Goal: Task Accomplishment & Management: Use online tool/utility

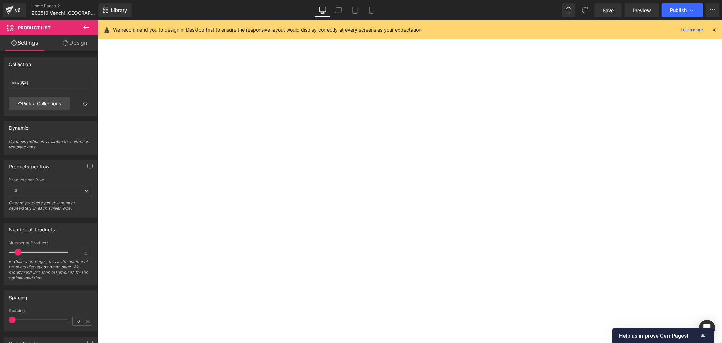
click at [98, 20] on button "‹" at bounding box center [98, 20] width 0 height 0
click at [98, 20] on div at bounding box center [98, 20] width 0 height 0
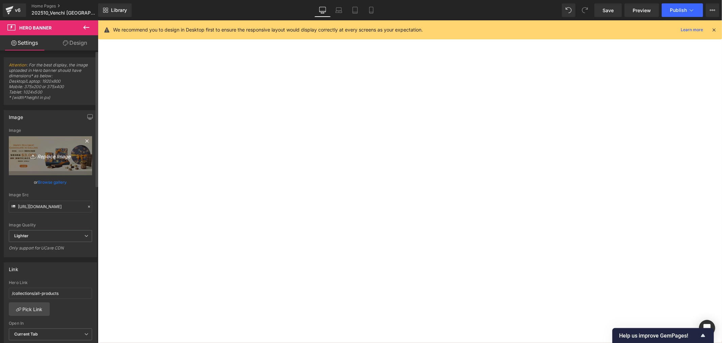
click at [49, 157] on icon "Replace Image" at bounding box center [50, 155] width 54 height 8
type input "C:\fakepath\OS hero BN_1920x800_滿3000送榛果魚子方100g.jpg"
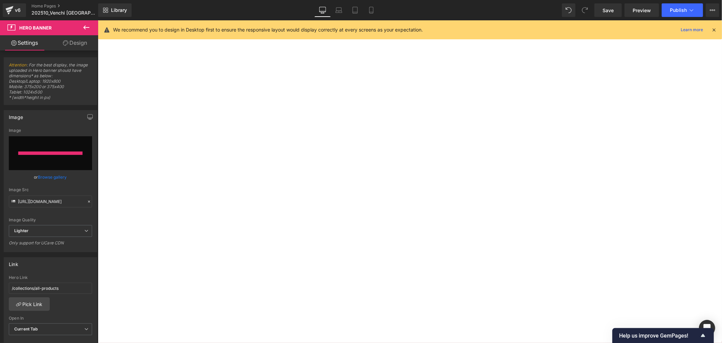
type input "[URL][DOMAIN_NAME]"
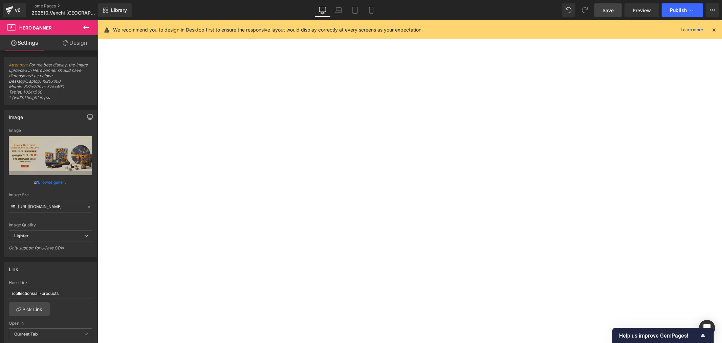
click at [607, 9] on span "Save" at bounding box center [608, 10] width 11 height 7
click at [329, 14] on div "Desktop Laptop Tablet Mobile" at bounding box center [339, 10] width 65 height 14
click at [340, 12] on icon at bounding box center [339, 10] width 7 height 7
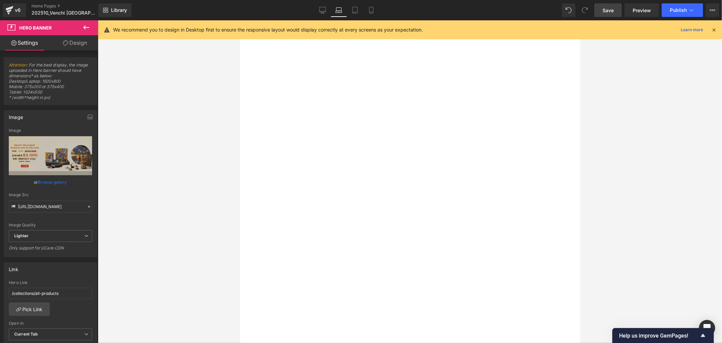
click at [240, 20] on button "‹" at bounding box center [240, 20] width 0 height 0
click at [240, 20] on div at bounding box center [240, 20] width 0 height 0
click at [58, 182] on link "Browse gallery" at bounding box center [52, 182] width 29 height 12
click at [240, 20] on div at bounding box center [240, 20] width 0 height 0
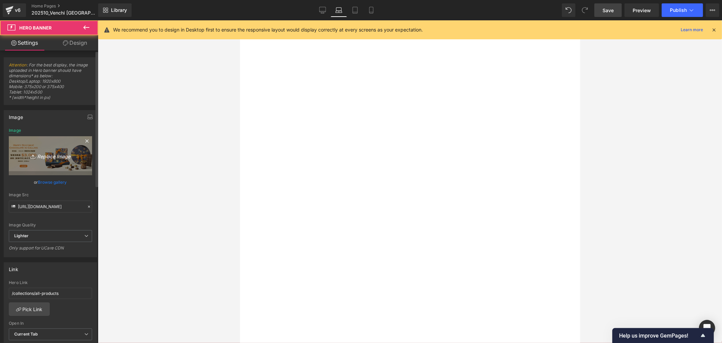
click at [44, 150] on link "Replace Image" at bounding box center [50, 155] width 83 height 39
type input "C:\fakepath\OS hero BN_1920x800_滿3000送榛果魚子方100g.jpg"
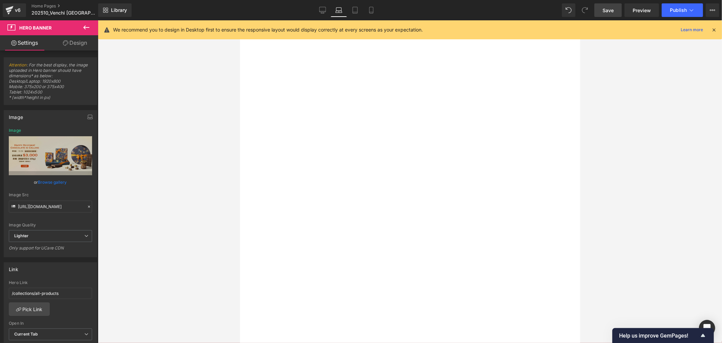
click at [607, 8] on span "Save" at bounding box center [608, 10] width 11 height 7
click at [240, 20] on button "›" at bounding box center [240, 20] width 0 height 0
click at [353, 10] on icon at bounding box center [355, 10] width 7 height 7
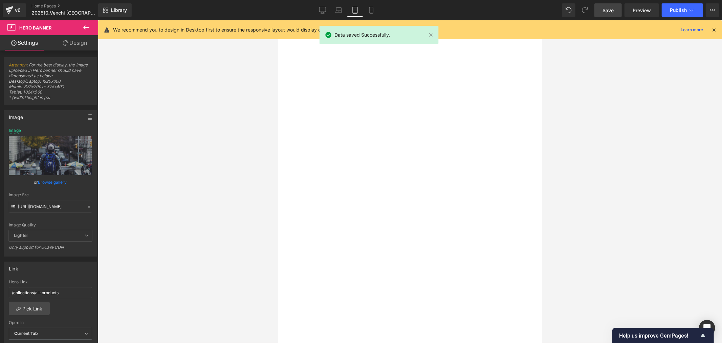
type input "[URL][DOMAIN_NAME]"
click at [278, 20] on button "‹" at bounding box center [278, 20] width 0 height 0
click at [278, 20] on div at bounding box center [278, 20] width 0 height 0
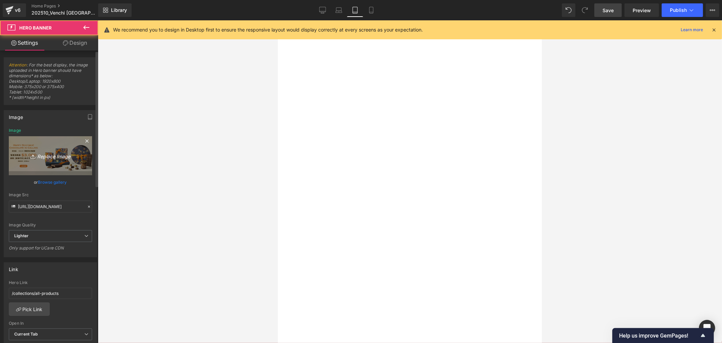
click at [46, 157] on icon "Replace Image" at bounding box center [50, 155] width 54 height 8
type input "C:\fakepath\OS hero BN_1920x800_滿3000送榛果魚子方100g.jpg"
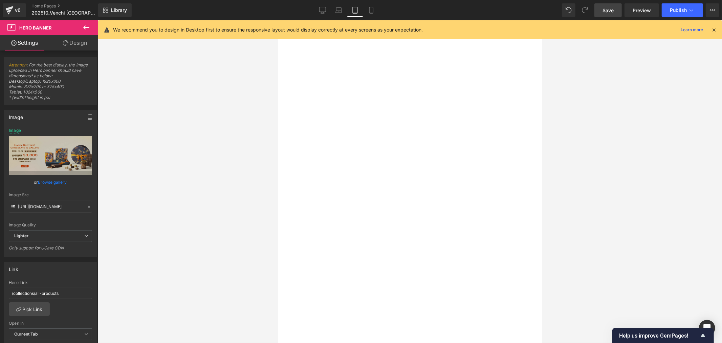
drag, startPoint x: 608, startPoint y: 9, endPoint x: 248, endPoint y: 259, distance: 438.2
click at [608, 9] on span "Save" at bounding box center [608, 10] width 11 height 7
click at [370, 14] on link "Mobile" at bounding box center [371, 10] width 16 height 14
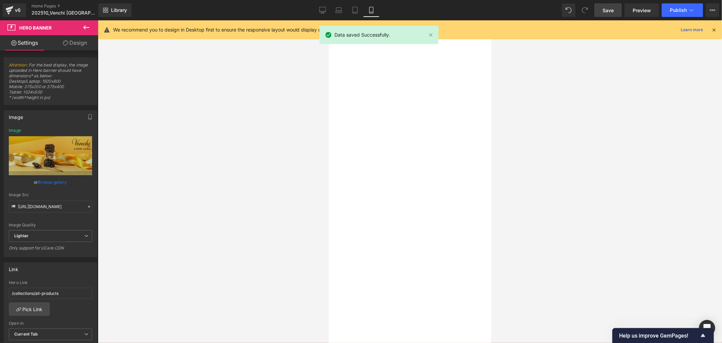
type input "[URL][DOMAIN_NAME]"
click at [329, 20] on button "‹" at bounding box center [329, 20] width 0 height 0
click at [329, 20] on div at bounding box center [329, 20] width 0 height 0
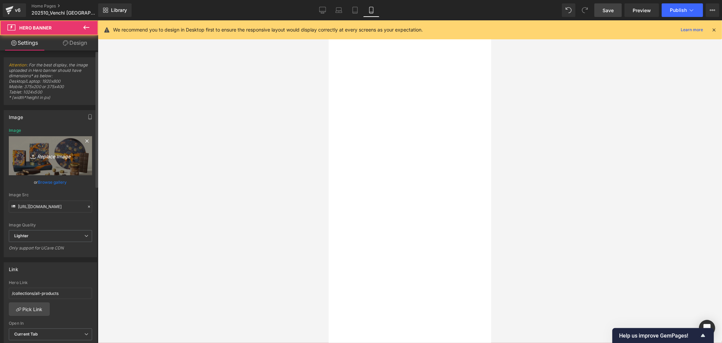
click at [47, 156] on icon "Replace Image" at bounding box center [50, 155] width 54 height 8
type input "C:\fakepath\手機板OS hero BN_1000x1000_常_滿3000送榛果魚子方100g.jpg"
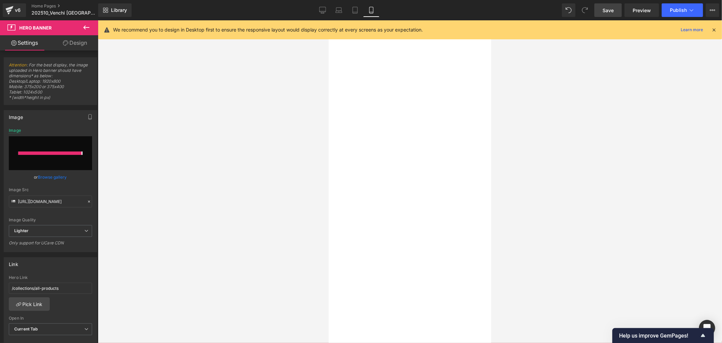
type input "[URL][DOMAIN_NAME]"
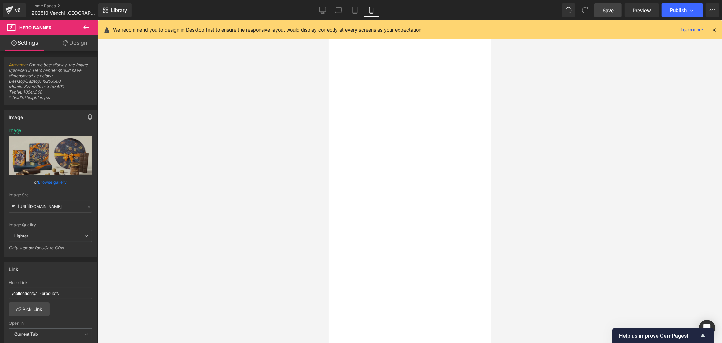
click at [615, 6] on link "Save" at bounding box center [608, 10] width 27 height 14
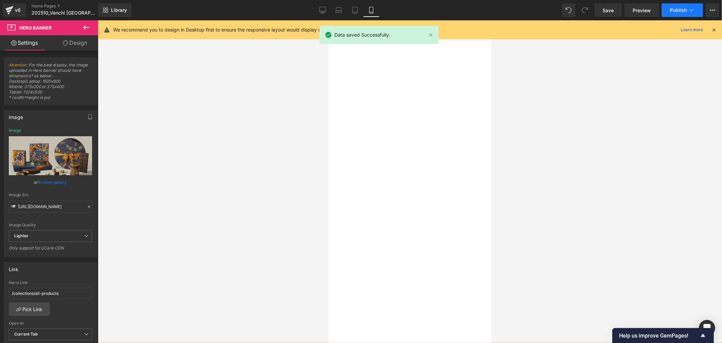
click at [670, 9] on button "Publish" at bounding box center [682, 10] width 41 height 14
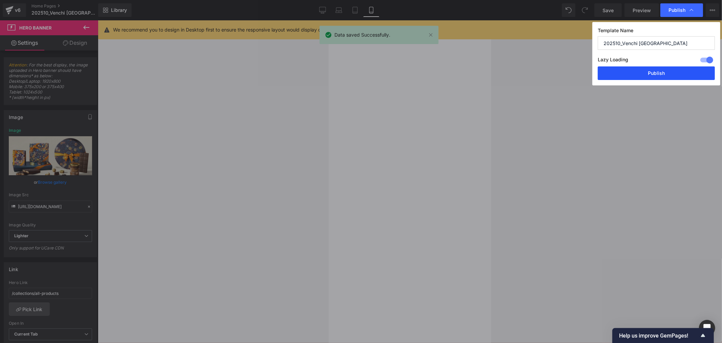
drag, startPoint x: 652, startPoint y: 68, endPoint x: 84, endPoint y: 322, distance: 621.6
click at [652, 68] on button "Publish" at bounding box center [656, 73] width 117 height 14
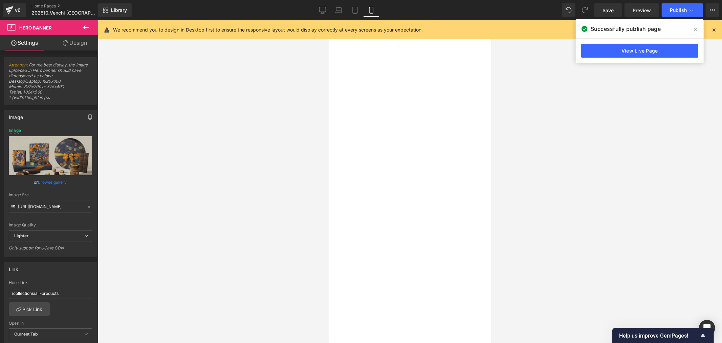
drag, startPoint x: 652, startPoint y: 51, endPoint x: 639, endPoint y: 70, distance: 22.6
click at [652, 51] on link "View Live Page" at bounding box center [640, 51] width 117 height 14
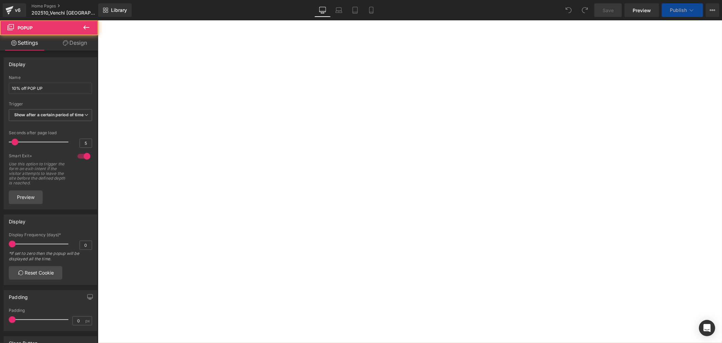
click at [98, 20] on icon at bounding box center [98, 20] width 0 height 0
click at [98, 20] on div at bounding box center [98, 20] width 0 height 0
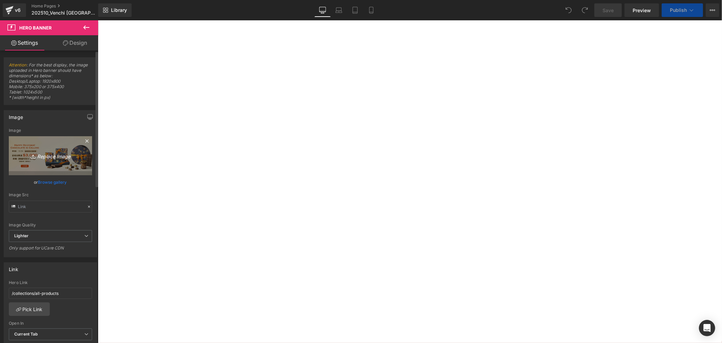
type input "[URL][DOMAIN_NAME]"
click at [47, 151] on icon "Replace Image" at bounding box center [50, 155] width 54 height 8
type input "C:\fakepath\OS hero BN_1920x800_滿3000送榛果魚子方100g.jpg"
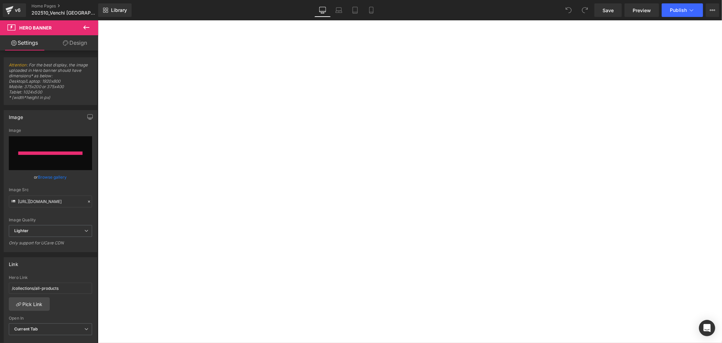
type input "https://ucarecdn.com/eeb0d36e-0be0-4fc0-9dea-1c5ecc248ac4/-/format/auto/-/previ…"
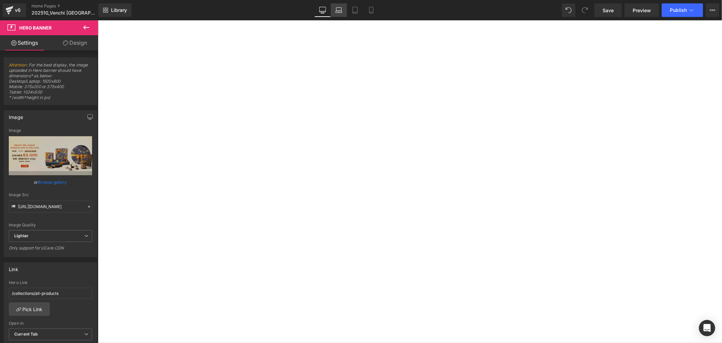
click at [339, 11] on icon at bounding box center [339, 10] width 7 height 7
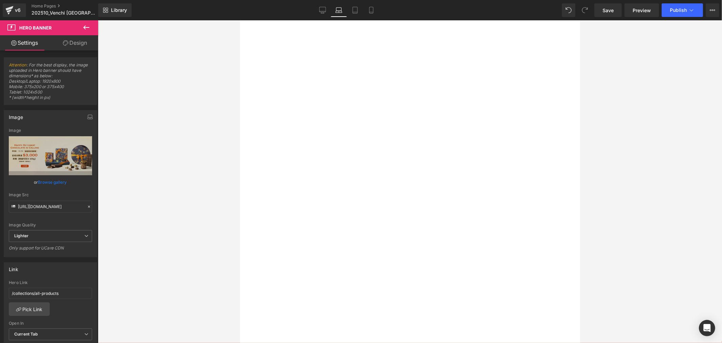
click at [240, 20] on div at bounding box center [240, 20] width 0 height 0
type input "[URL][DOMAIN_NAME]"
click at [62, 182] on link "Browse gallery" at bounding box center [52, 182] width 29 height 12
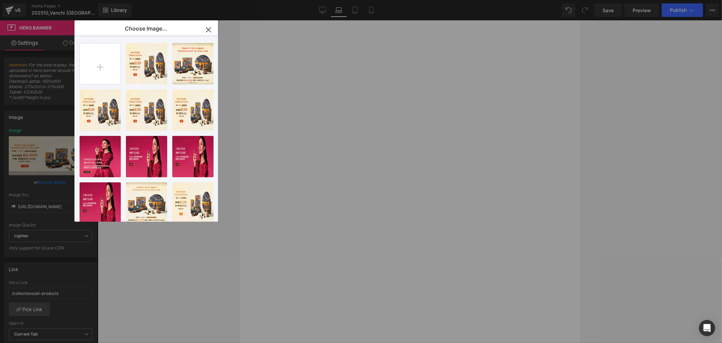
click at [208, 30] on icon "button" at bounding box center [208, 29] width 4 height 4
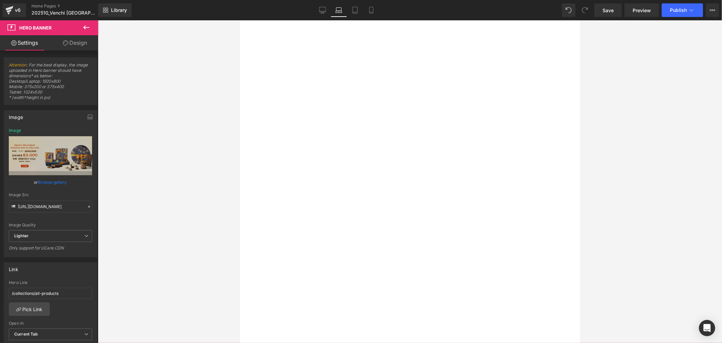
click at [240, 20] on div at bounding box center [240, 20] width 0 height 0
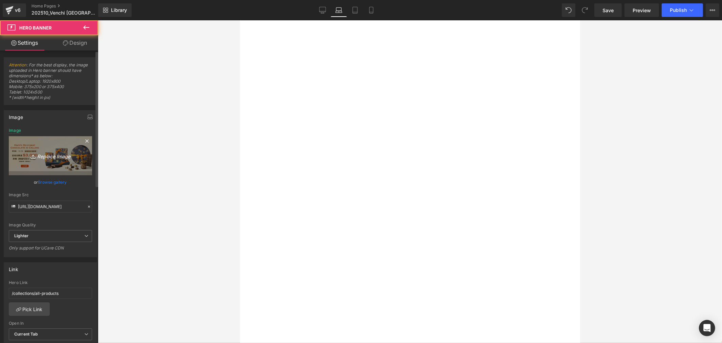
click at [41, 157] on icon "Replace Image" at bounding box center [50, 155] width 54 height 8
type input "C:\fakepath\OS hero BN_1920x800_滿3000送榛果魚子方100g.jpg"
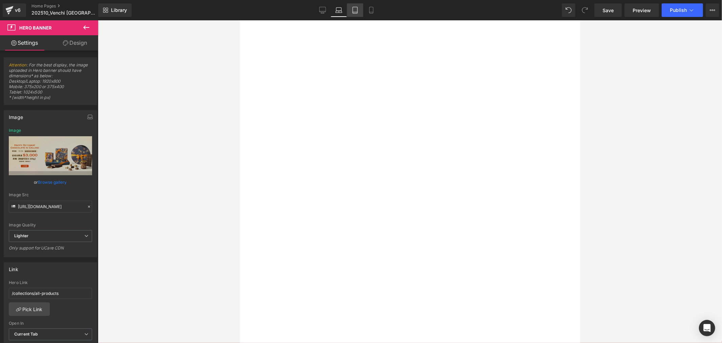
click at [358, 9] on icon at bounding box center [355, 10] width 7 height 7
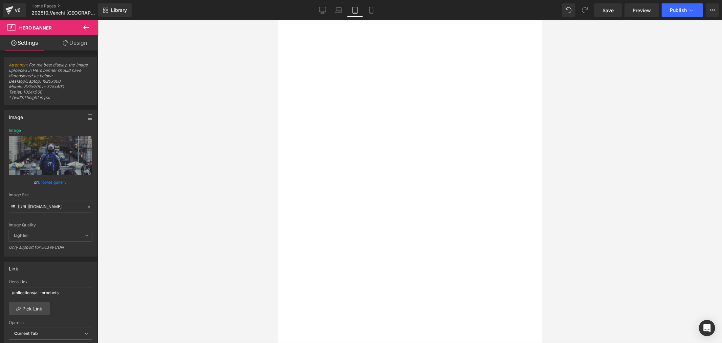
type input "[URL][DOMAIN_NAME]"
click at [278, 20] on div at bounding box center [278, 20] width 0 height 0
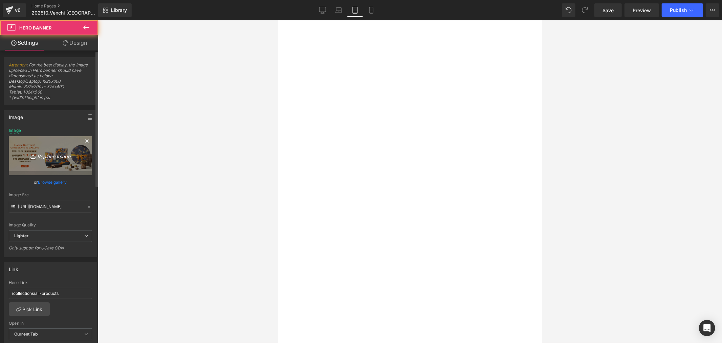
click at [55, 148] on link "Replace Image" at bounding box center [50, 155] width 83 height 39
type input "C:\fakepath\OS hero BN_1920x800_滿3000送榛果魚子方100g.jpg"
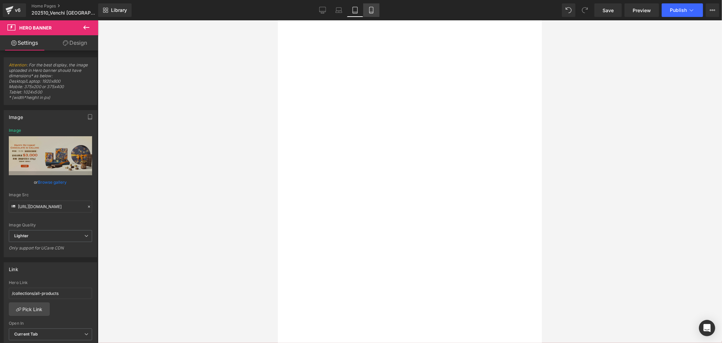
click at [370, 9] on icon at bounding box center [372, 10] width 4 height 6
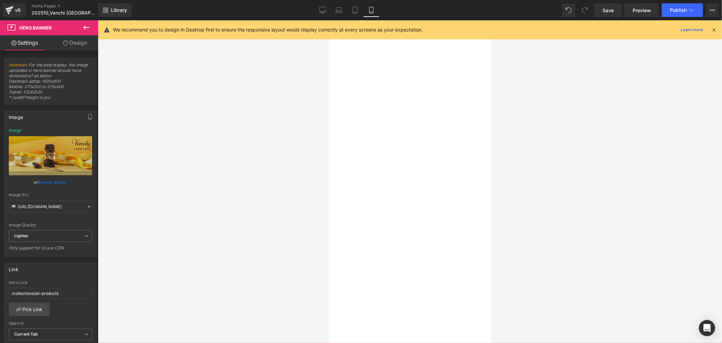
type input "[URL][DOMAIN_NAME]"
click at [329, 20] on div at bounding box center [329, 20] width 0 height 0
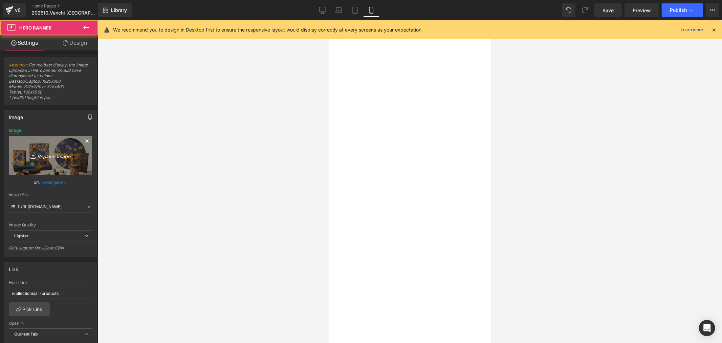
click at [48, 149] on link "Replace Image" at bounding box center [50, 155] width 83 height 39
type input "C:\fakepath\手機板OS hero BN_1000x1000_常_滿3000送榛果魚子方100g.jpg"
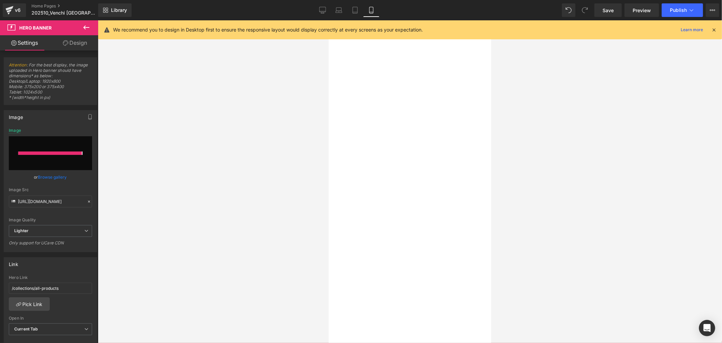
type input "https://ucarecdn.com/746cc2ba-a89b-4eb5-bb1c-82b617542470/-/format/auto/-/previ…"
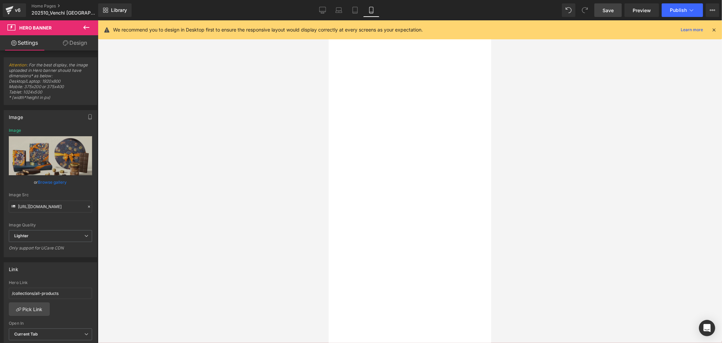
click at [612, 5] on link "Save" at bounding box center [608, 10] width 27 height 14
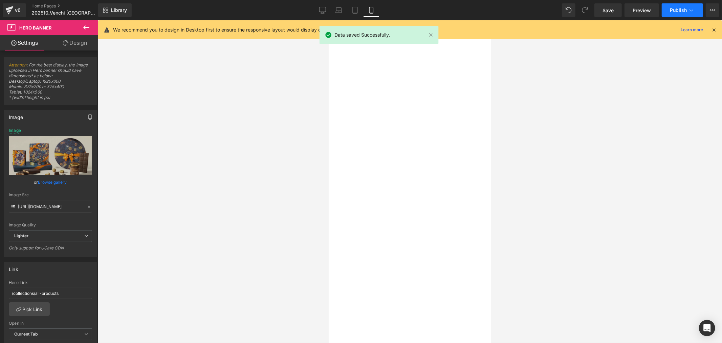
click at [673, 4] on button "Publish" at bounding box center [682, 10] width 41 height 14
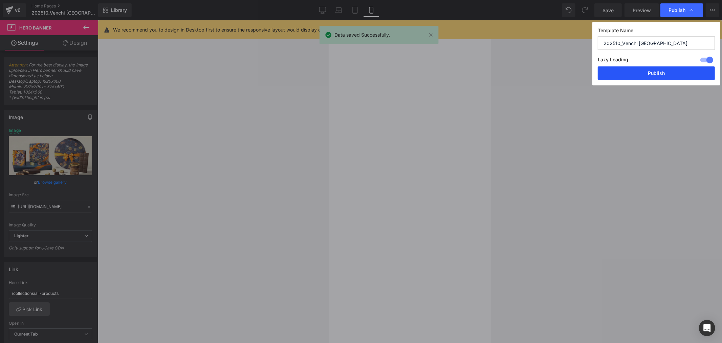
click at [677, 75] on button "Publish" at bounding box center [656, 73] width 117 height 14
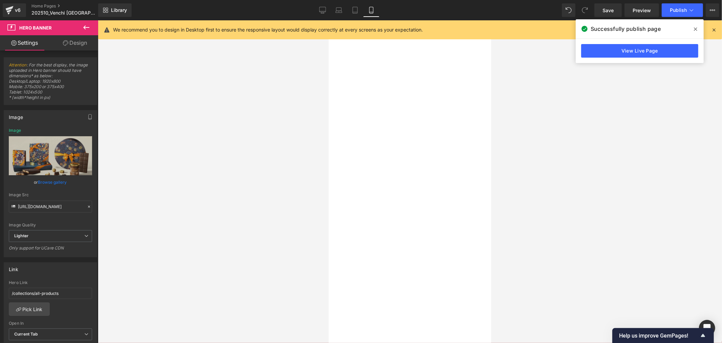
scroll to position [828, 0]
click at [326, 9] on icon at bounding box center [322, 10] width 7 height 7
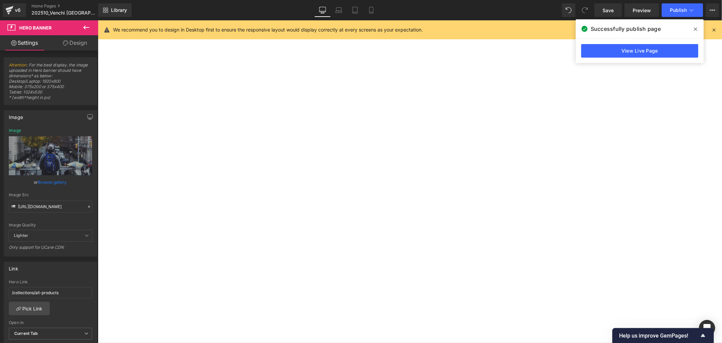
scroll to position [689, 0]
click at [98, 20] on div at bounding box center [98, 20] width 0 height 0
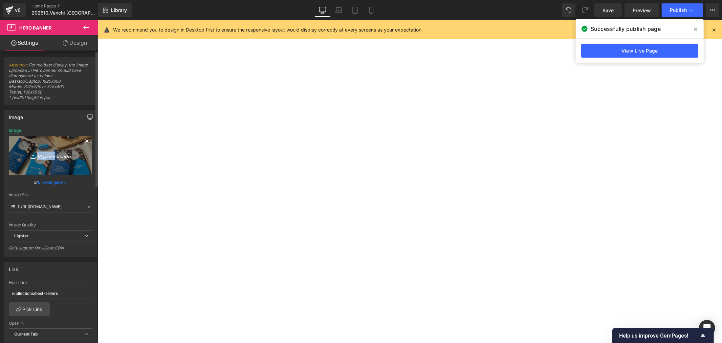
click at [52, 160] on link "Replace Image" at bounding box center [50, 155] width 83 height 39
type input "C:\fakepath\暢銷商品推薦_250410.jpg"
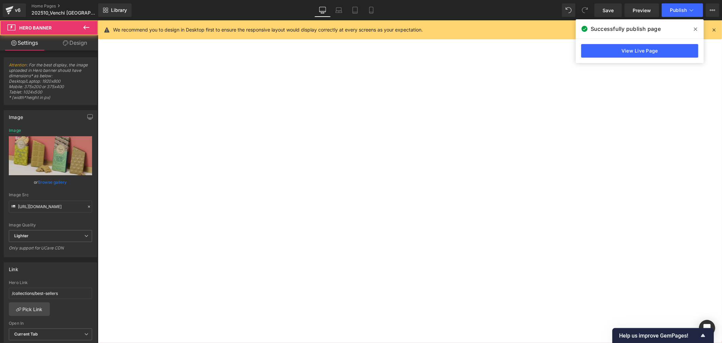
click at [98, 20] on div at bounding box center [98, 20] width 0 height 0
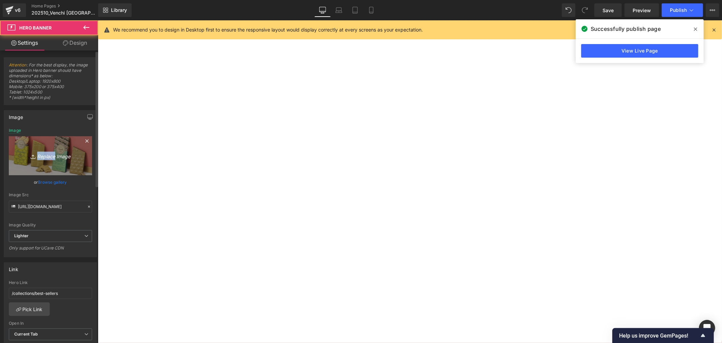
click at [72, 156] on icon "Replace Image" at bounding box center [50, 155] width 54 height 8
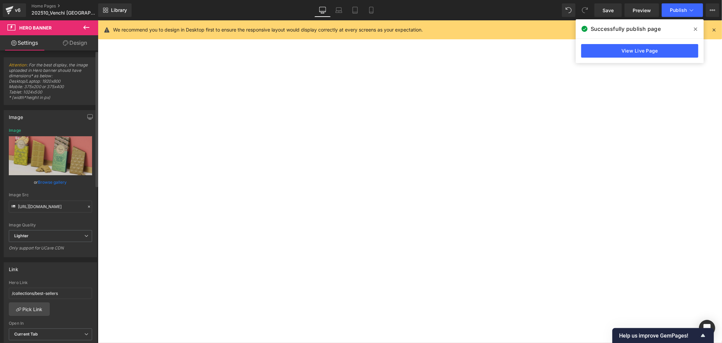
type input "C:\fakepath\暢銷商品推薦_250410 (1).jpg"
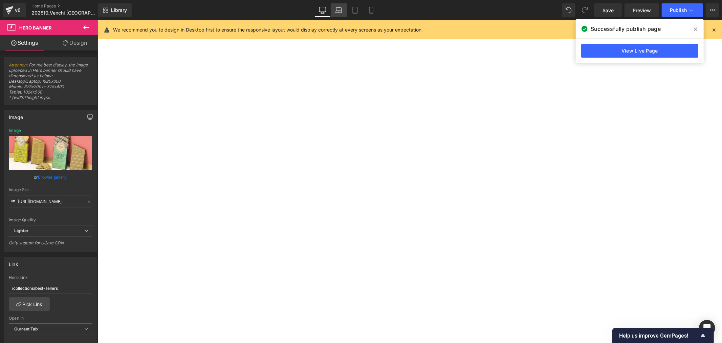
click at [339, 5] on link "Laptop" at bounding box center [339, 10] width 16 height 14
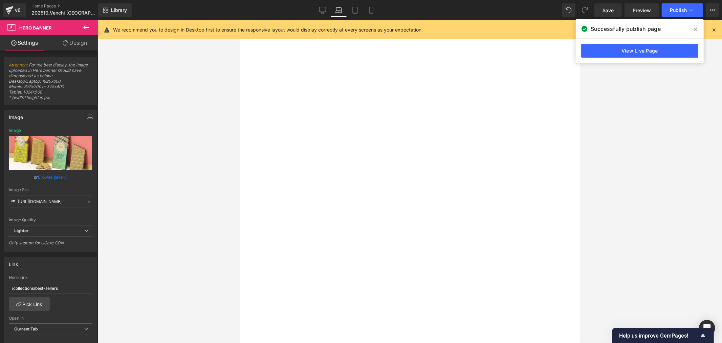
scroll to position [625, 0]
click at [240, 20] on div at bounding box center [240, 20] width 0 height 0
click at [240, 20] on span "Hero Banner" at bounding box center [240, 20] width 0 height 0
click at [240, 20] on div at bounding box center [240, 20] width 0 height 0
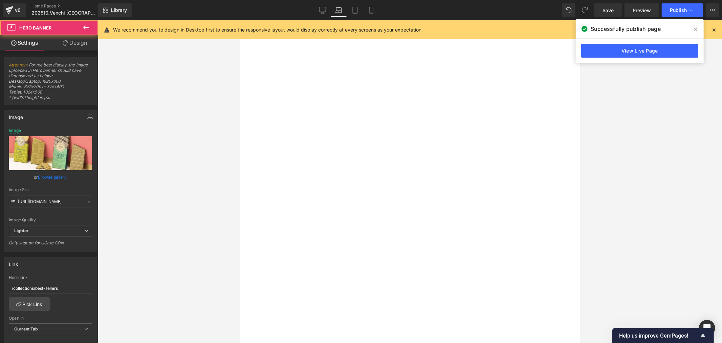
click at [240, 20] on div at bounding box center [240, 20] width 0 height 0
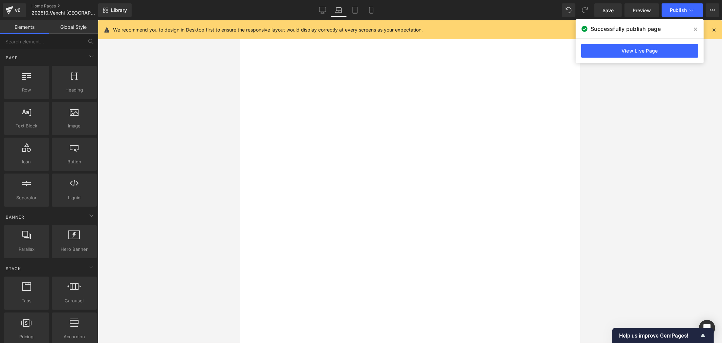
click at [180, 165] on div at bounding box center [410, 181] width 625 height 322
click at [240, 20] on div at bounding box center [240, 20] width 0 height 0
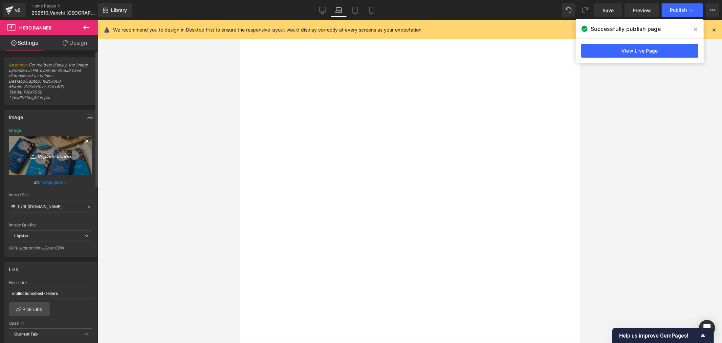
click at [54, 156] on icon "Replace Image" at bounding box center [50, 155] width 54 height 8
type input "C:\fakepath\暢銷商品推薦_250410 (1).jpg"
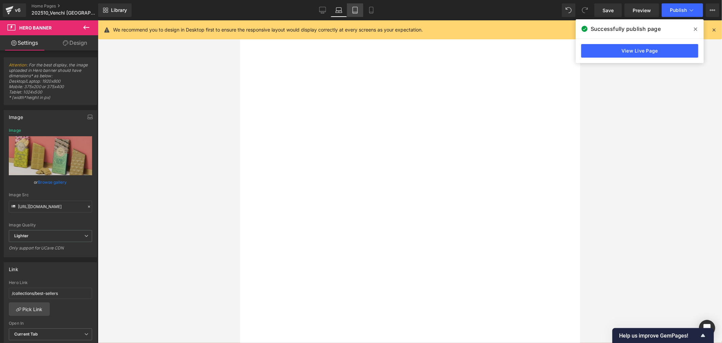
drag, startPoint x: 355, startPoint y: 7, endPoint x: 361, endPoint y: 13, distance: 8.9
click at [355, 7] on icon at bounding box center [355, 10] width 5 height 6
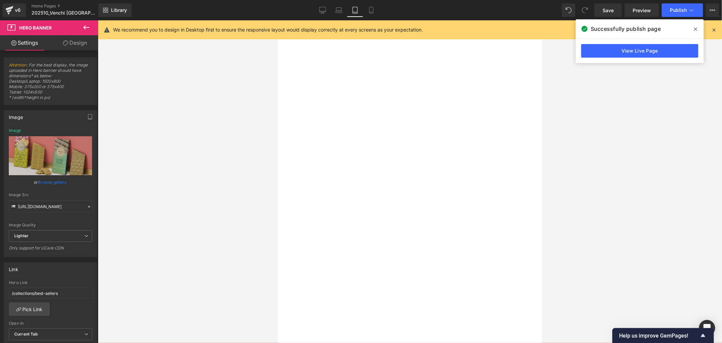
scroll to position [551, 0]
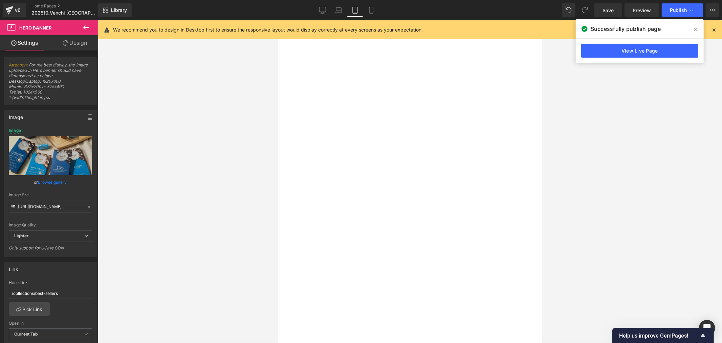
click at [278, 20] on div at bounding box center [278, 20] width 0 height 0
click at [63, 182] on link "Browse gallery" at bounding box center [52, 182] width 29 height 12
click at [278, 20] on span "Hero Banner" at bounding box center [278, 20] width 0 height 0
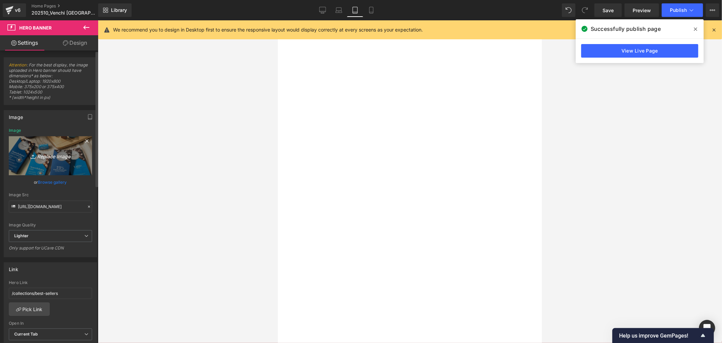
click at [66, 154] on icon "Replace Image" at bounding box center [50, 155] width 54 height 8
type input "C:\fakepath\暢銷商品推薦_250410 (1).jpg"
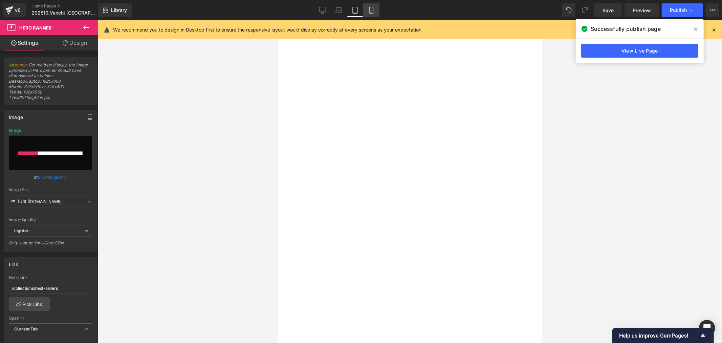
click at [370, 9] on icon at bounding box center [371, 10] width 7 height 7
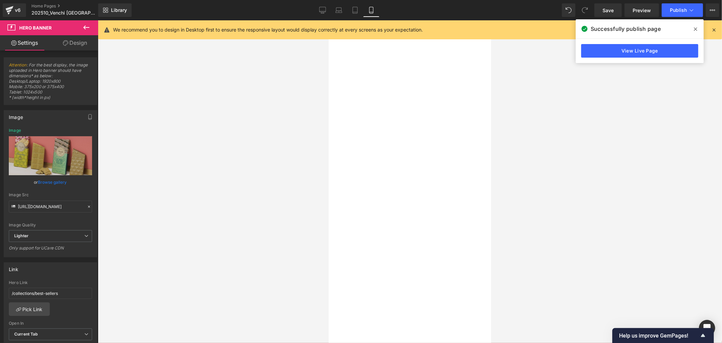
scroll to position [527, 0]
click at [329, 20] on div at bounding box center [329, 20] width 0 height 0
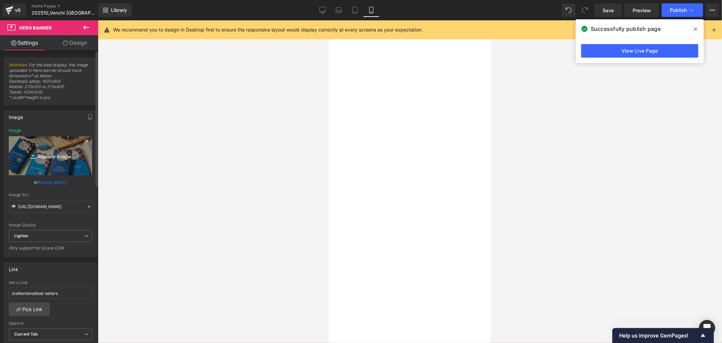
click at [60, 153] on icon "Replace Image" at bounding box center [50, 155] width 54 height 8
type input "C:\fakepath\暢銷商品推薦_250410 (1).jpg"
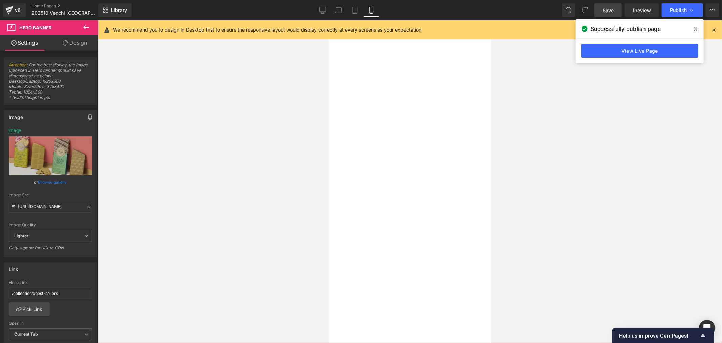
click at [604, 11] on span "Save" at bounding box center [608, 10] width 11 height 7
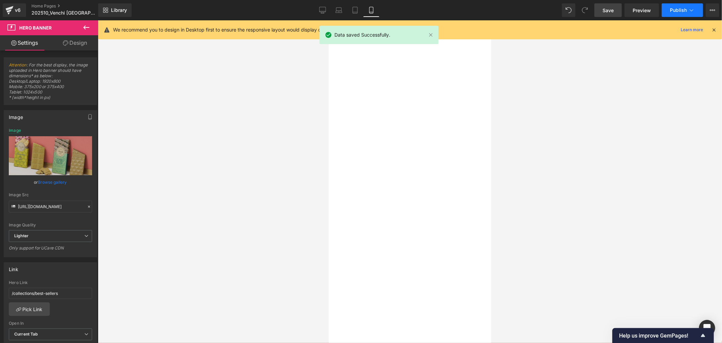
click at [670, 6] on button "Publish" at bounding box center [682, 10] width 41 height 14
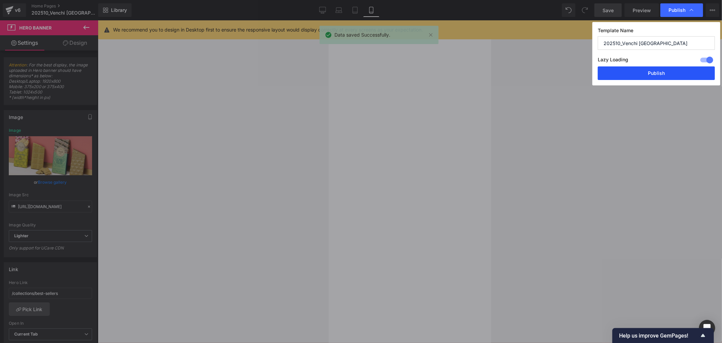
click at [656, 71] on button "Publish" at bounding box center [656, 73] width 117 height 14
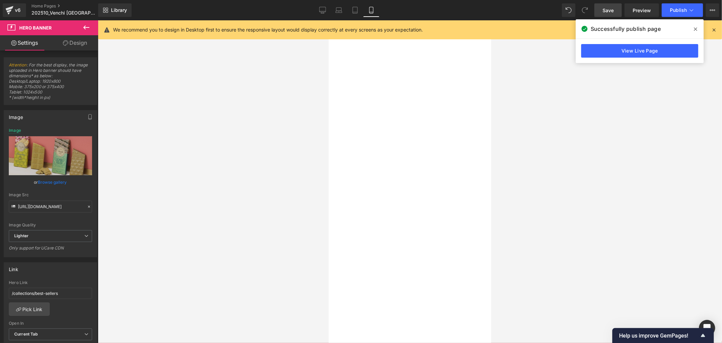
scroll to position [602, 0]
click at [638, 52] on link "View Live Page" at bounding box center [640, 51] width 117 height 14
